Goal: Find specific page/section: Find specific page/section

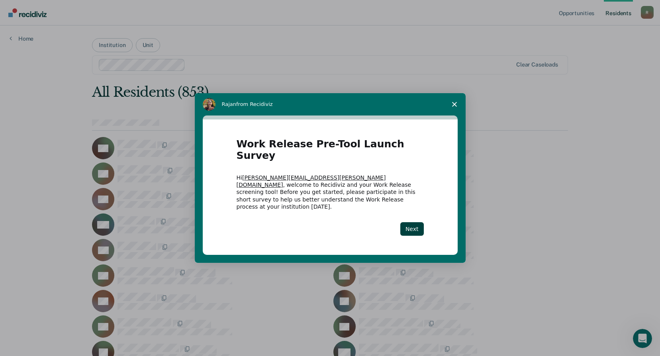
click at [453, 107] on icon "Close survey" at bounding box center [454, 104] width 5 height 5
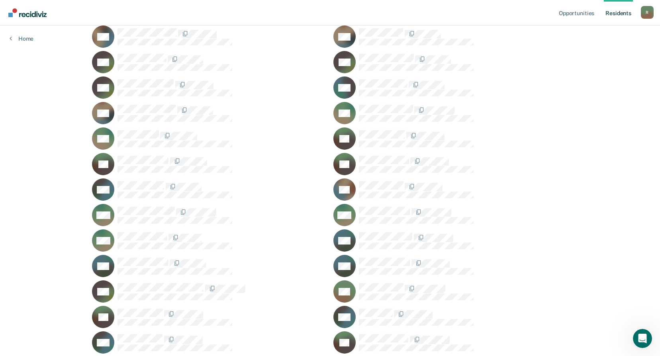
scroll to position [10699, 0]
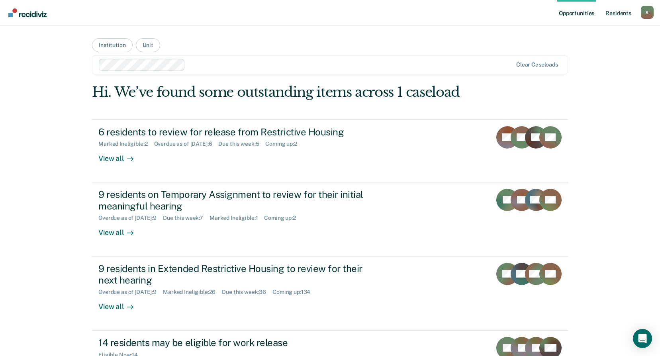
click at [619, 16] on link "Resident s" at bounding box center [618, 13] width 29 height 26
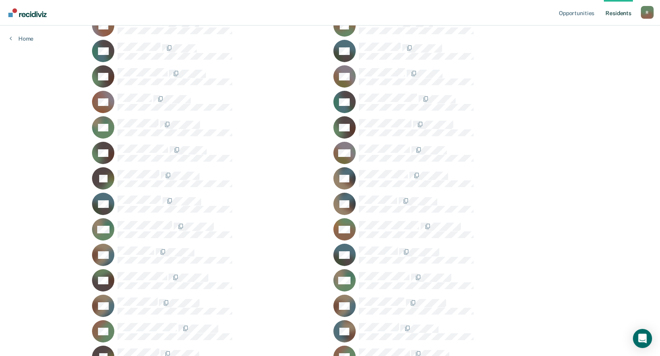
scroll to position [3706, 0]
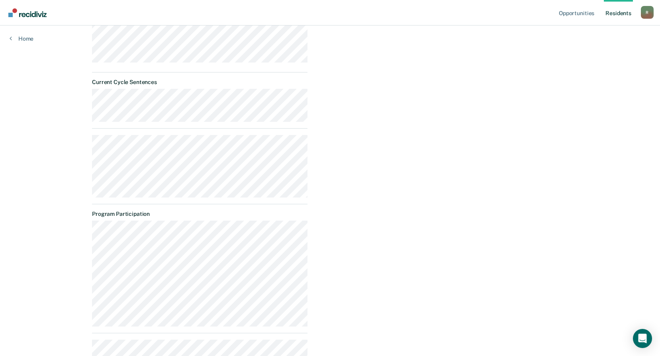
scroll to position [297, 0]
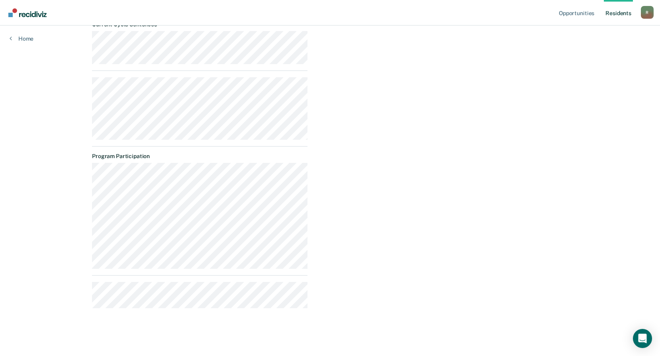
click at [452, 258] on div "Opportunities Release from Restrictive Housing Almost eligible Requirements val…" at bounding box center [441, 46] width 254 height 538
